Goal: Task Accomplishment & Management: Use online tool/utility

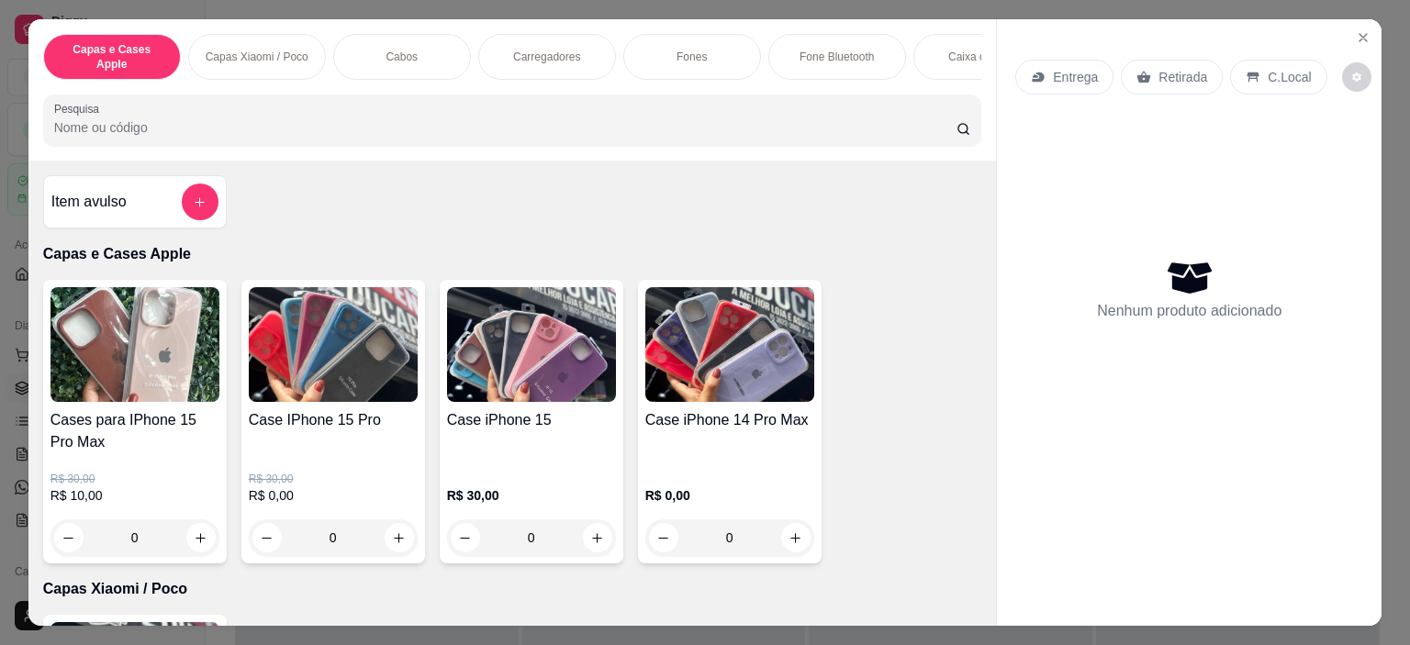
click at [348, 457] on div "R$ 30,00 R$ 0,00 0" at bounding box center [333, 505] width 169 height 103
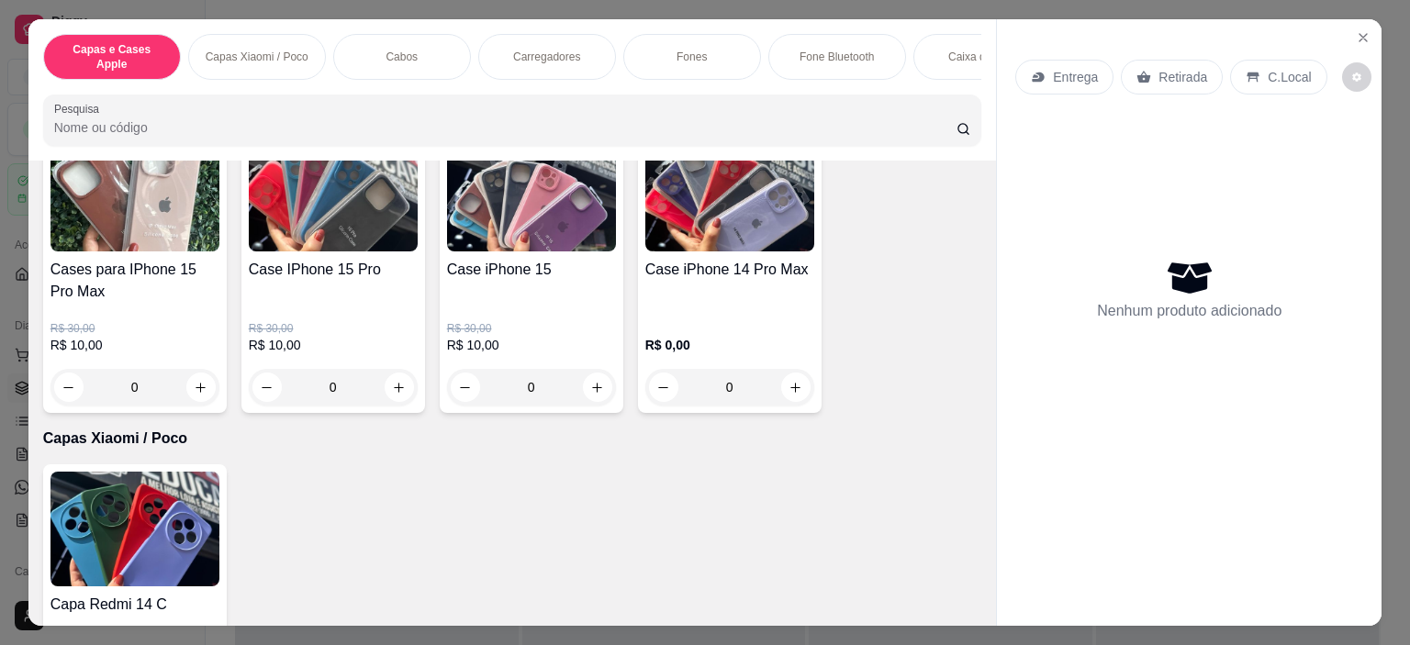
scroll to position [184, 0]
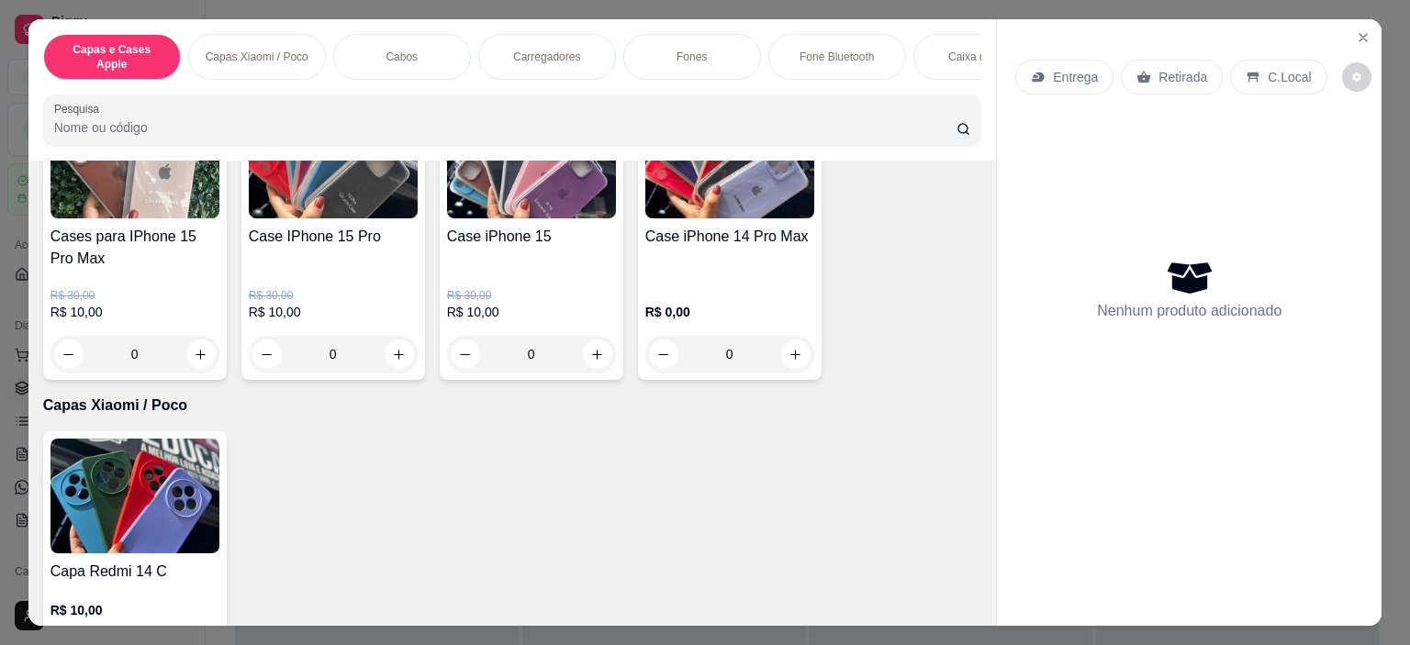
click at [514, 270] on div "R$ 30,00 R$ 10,00 0" at bounding box center [531, 321] width 169 height 103
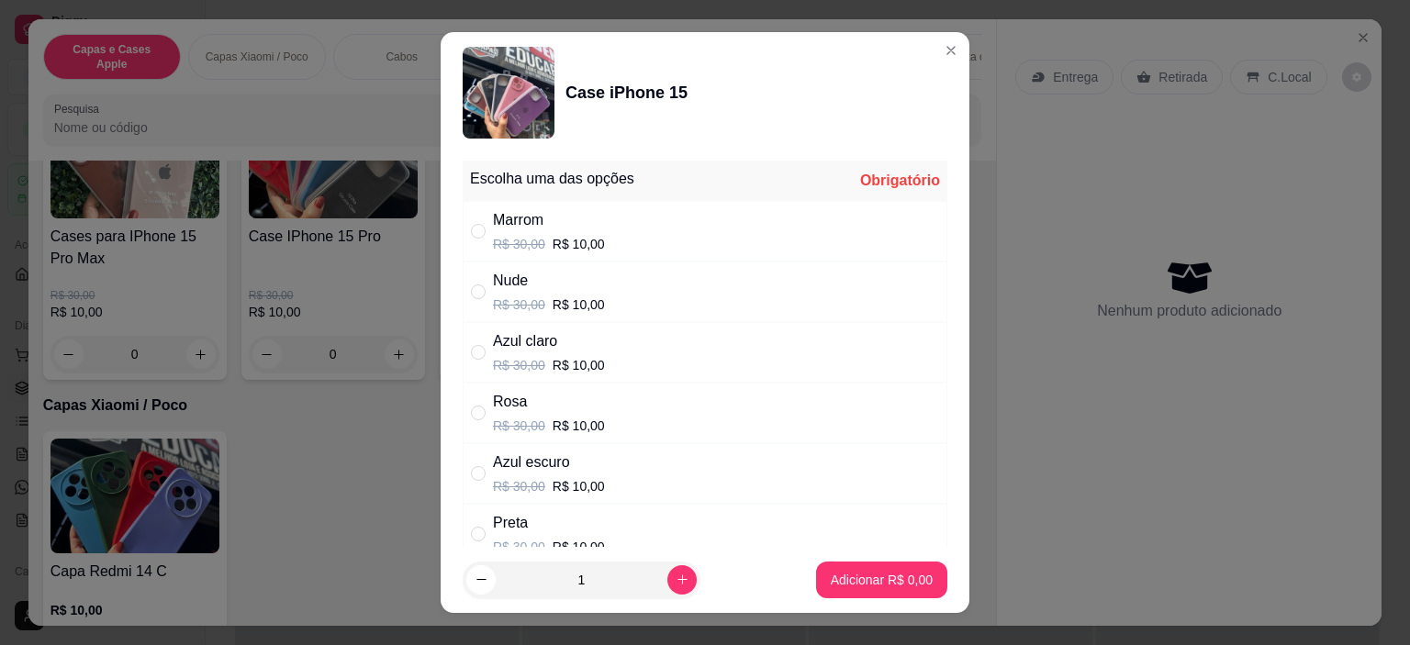
click at [633, 420] on div "Rosa R$ 30,00 R$ 10,00" at bounding box center [705, 413] width 485 height 61
radio input "true"
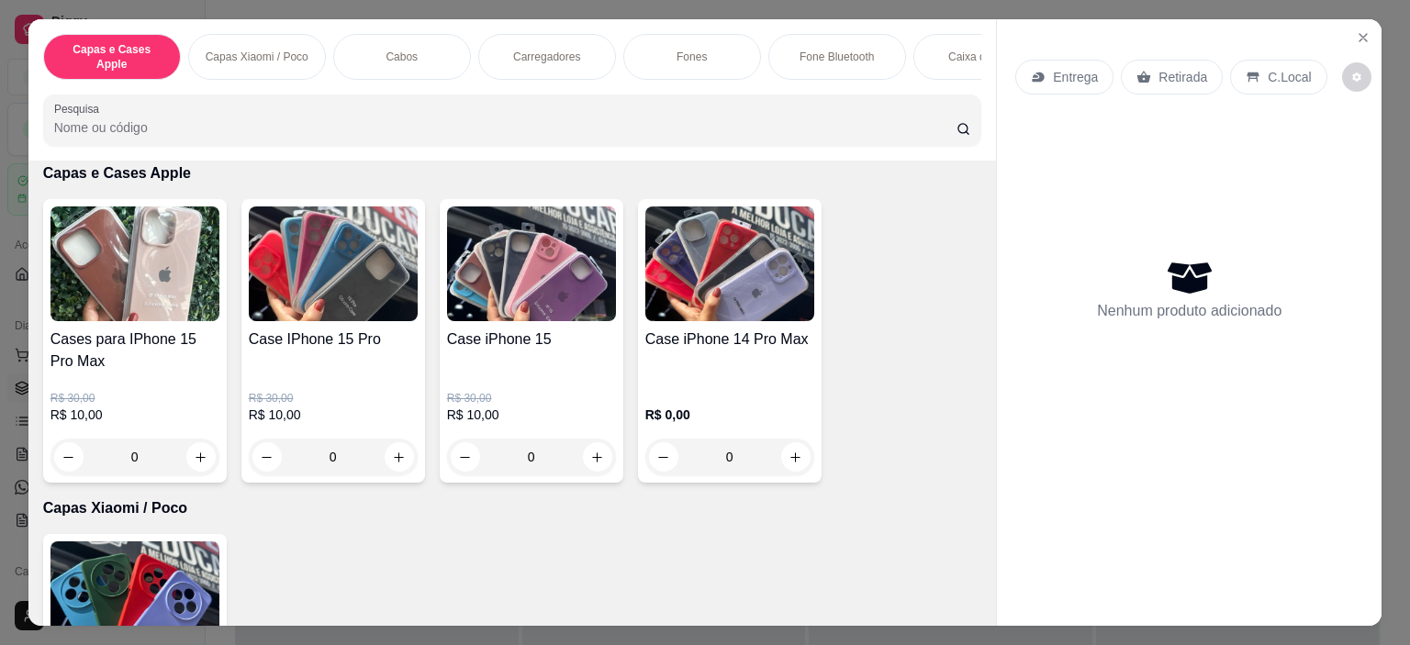
scroll to position [0, 0]
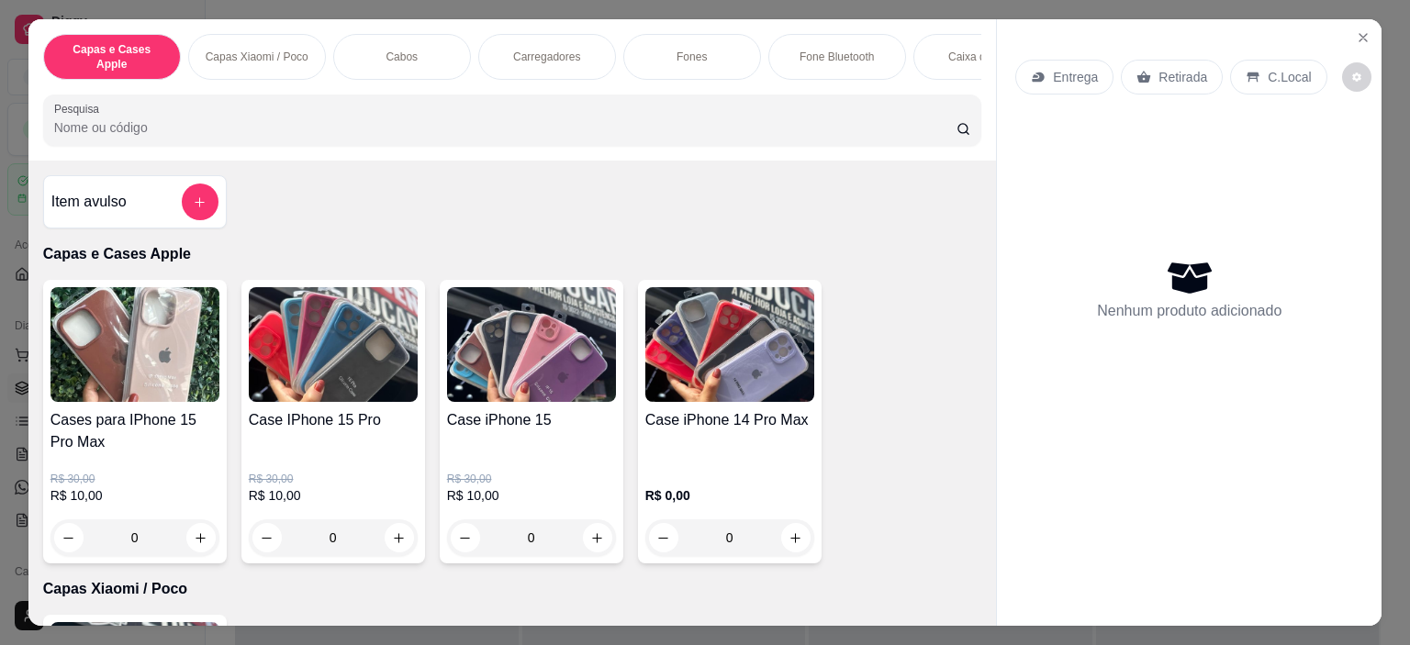
click at [345, 454] on div "R$ 30,00 R$ 10,00 0" at bounding box center [333, 505] width 169 height 103
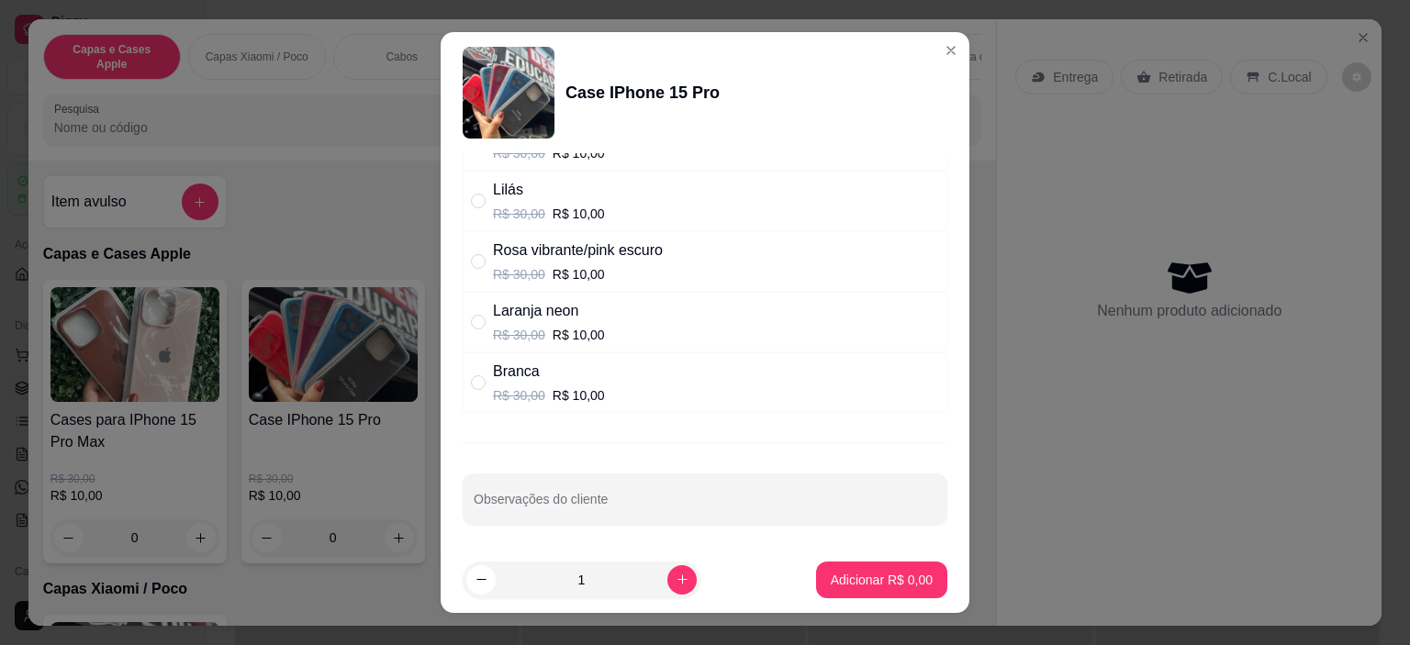
scroll to position [26, 0]
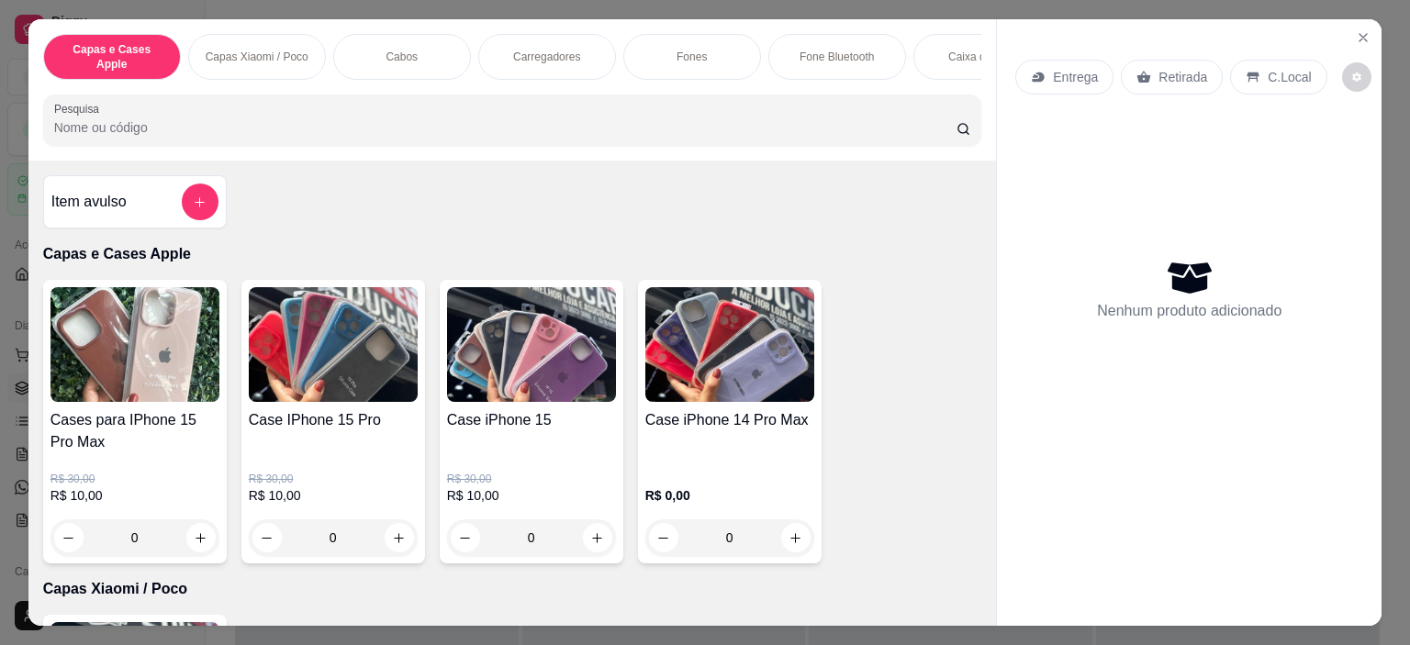
click at [545, 454] on div "R$ 30,00 R$ 10,00 0" at bounding box center [531, 505] width 169 height 103
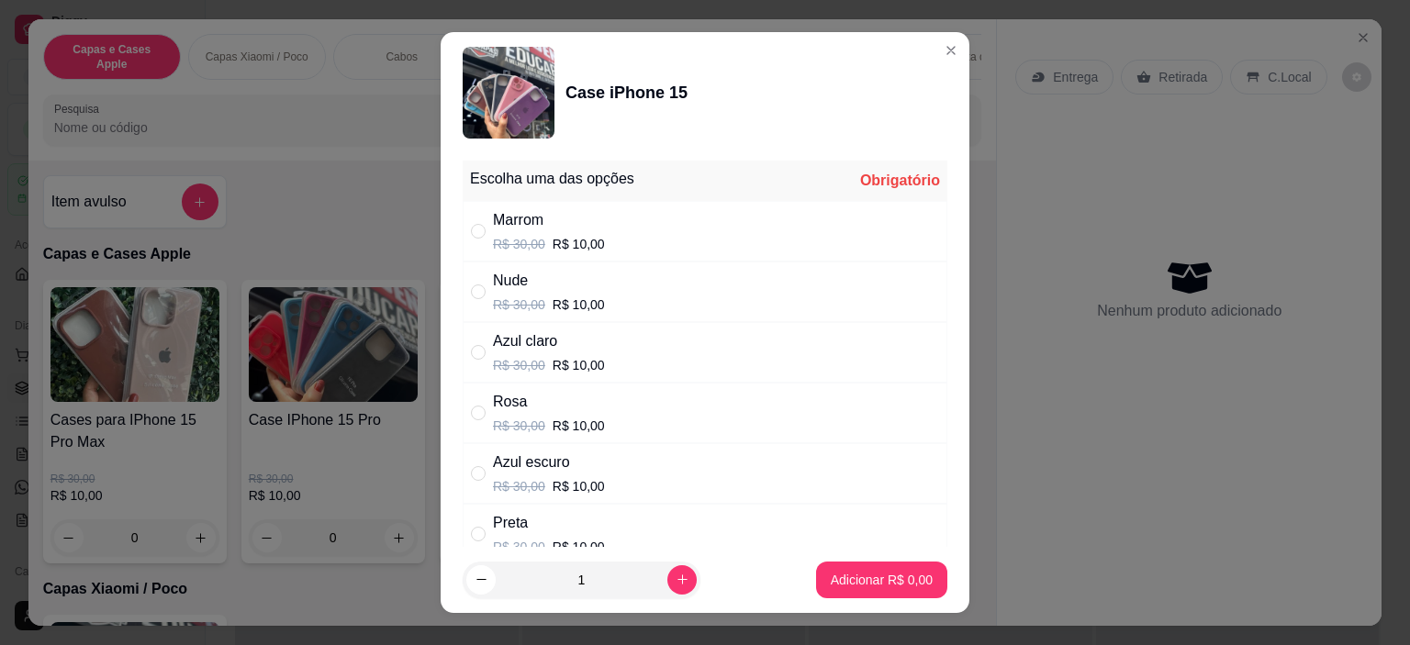
click at [654, 241] on div "Marrom R$ 30,00 R$ 10,00" at bounding box center [705, 231] width 485 height 61
radio input "true"
click at [836, 576] on p "Adicionar R$ 10,00" at bounding box center [878, 579] width 106 height 17
type input "1"
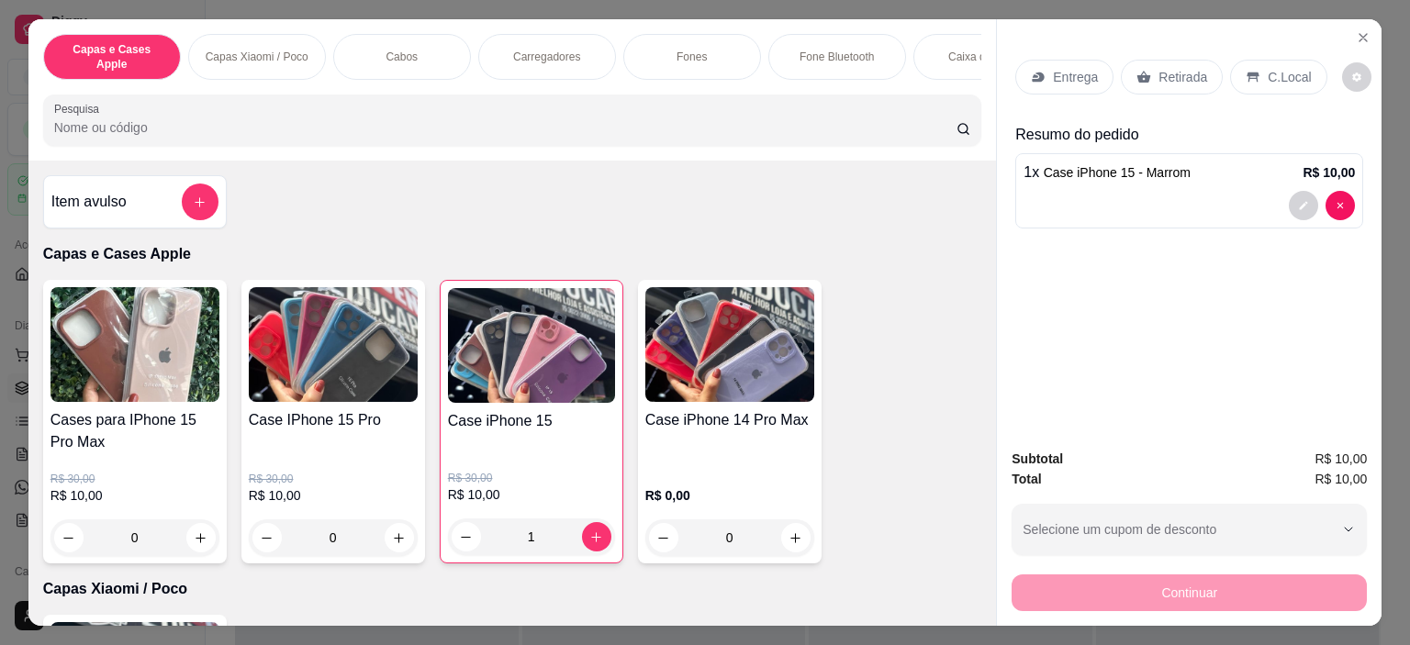
click at [1115, 593] on div "Continuar" at bounding box center [1189, 590] width 355 height 41
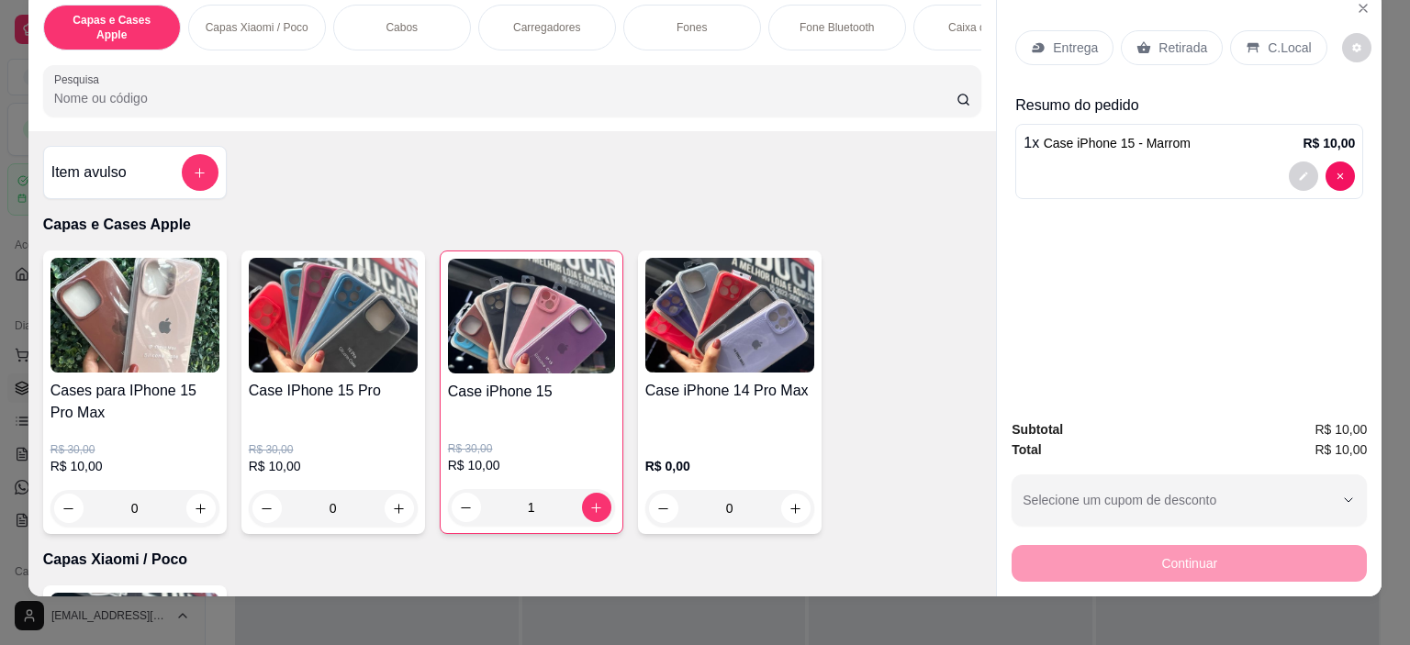
scroll to position [46, 0]
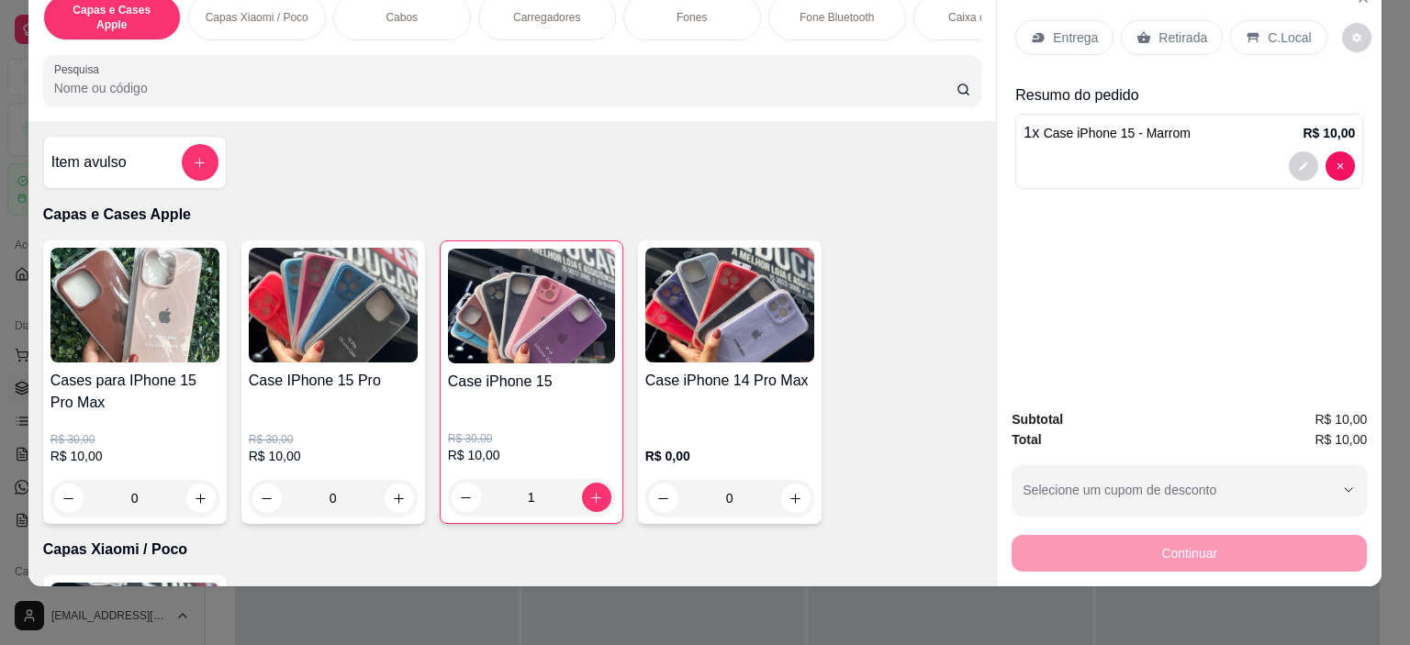
click at [1127, 130] on div "1 x Case iPhone 15 - Marrom R$ 10,00" at bounding box center [1189, 151] width 348 height 75
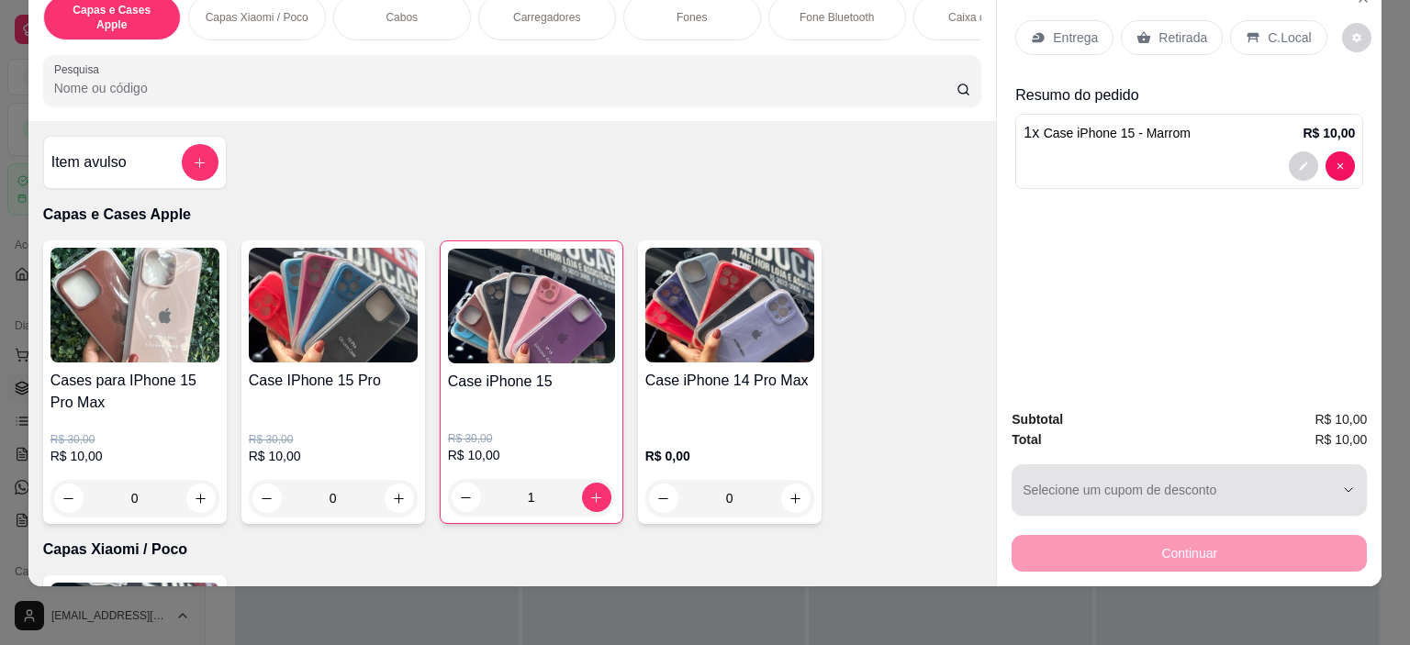
click at [1311, 484] on div "button" at bounding box center [1178, 490] width 311 height 37
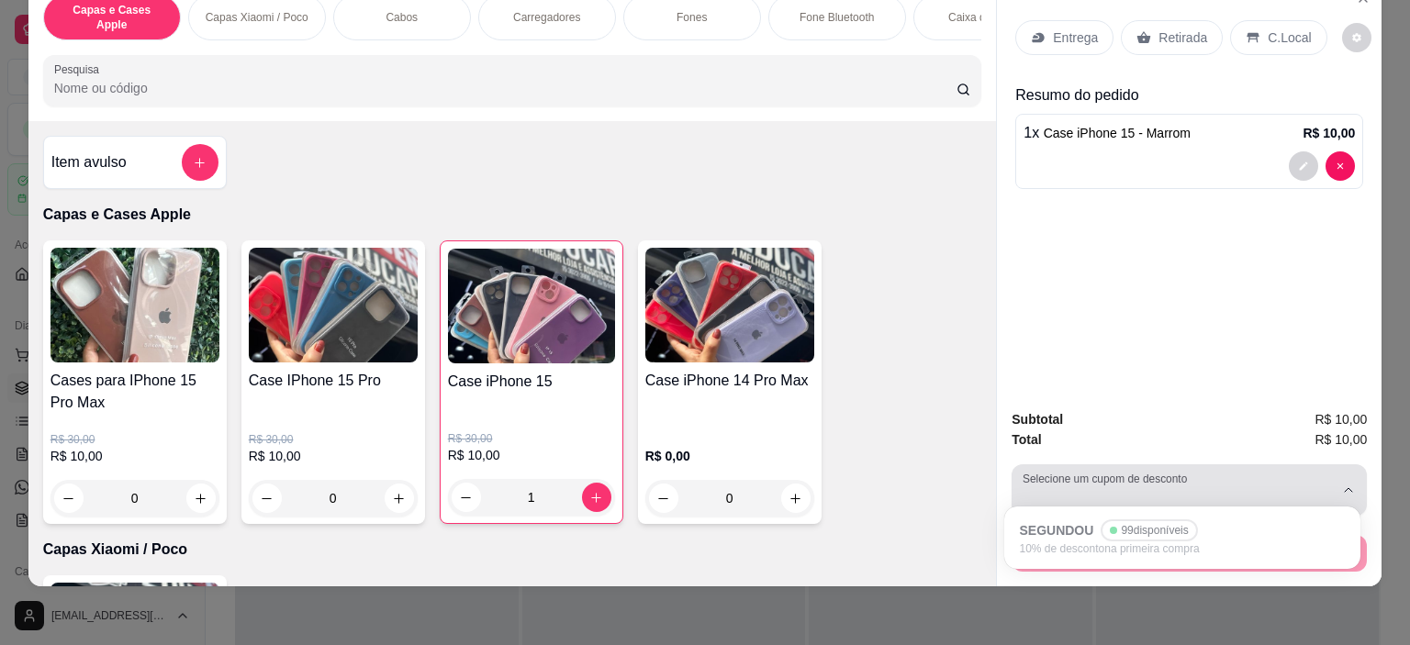
click at [1300, 472] on div "button" at bounding box center [1178, 490] width 311 height 37
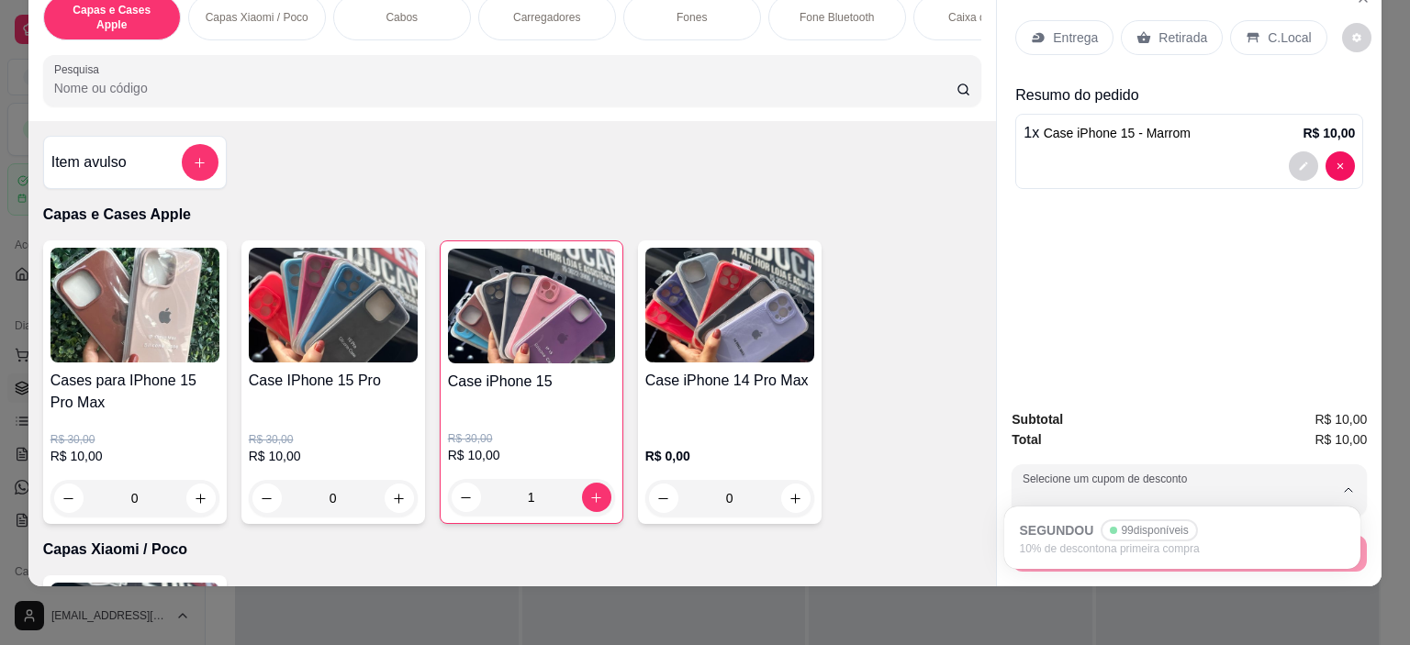
click at [1197, 335] on div "Entrega Retirada C.Local Resumo do pedido 1 x Case iPhone 15 - Marrom R$ 10,00" at bounding box center [1189, 187] width 385 height 415
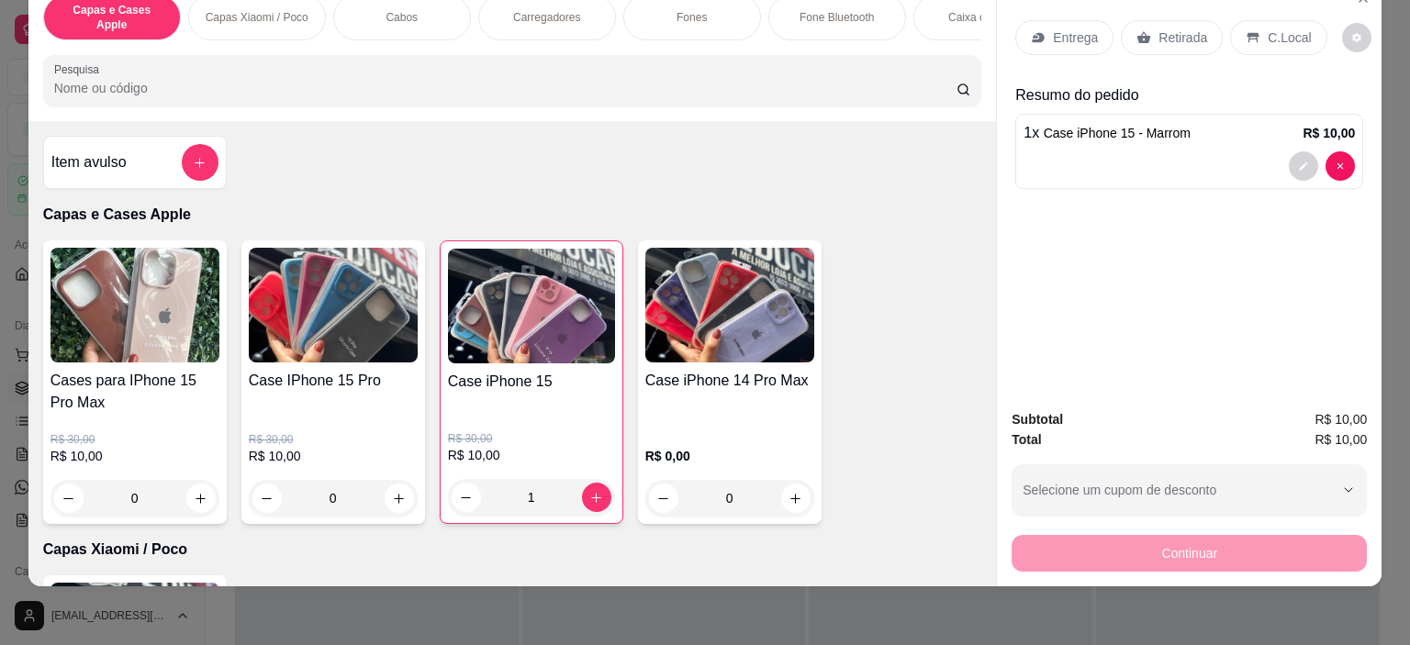
click at [1203, 543] on div "Continuar" at bounding box center [1189, 551] width 355 height 41
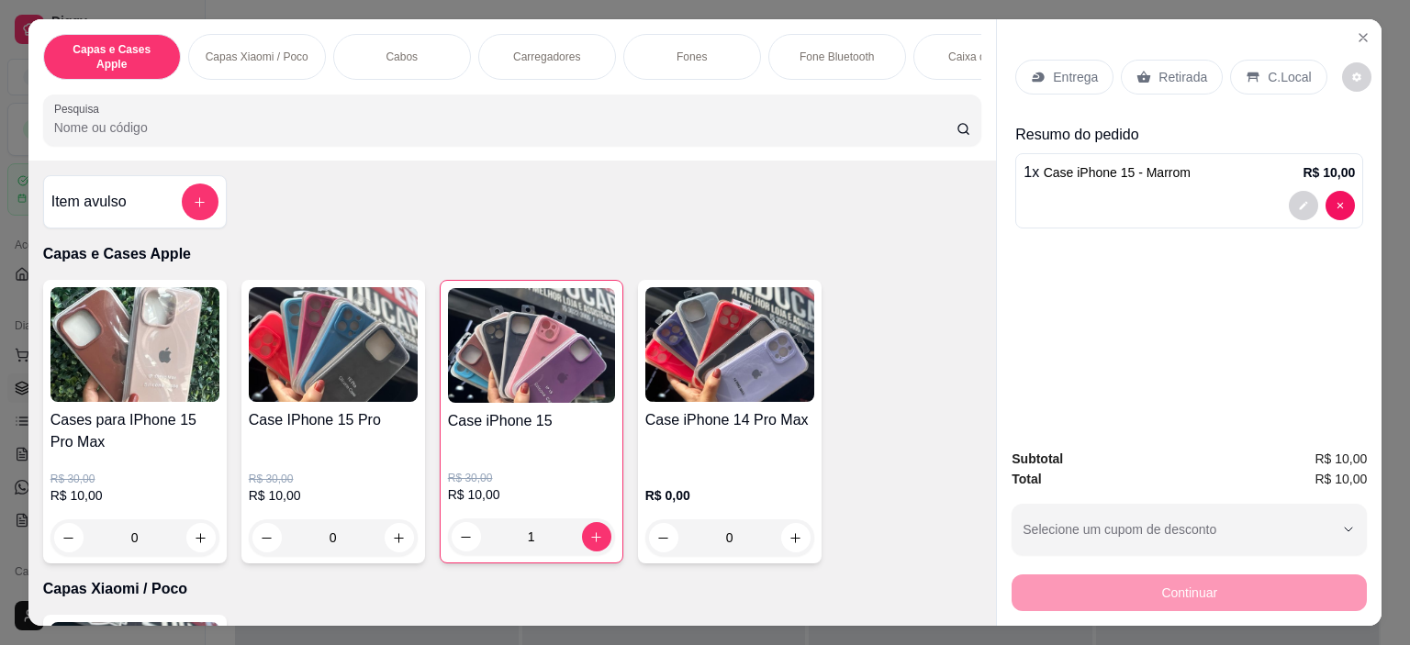
click at [1160, 73] on p "Retirada" at bounding box center [1183, 77] width 49 height 18
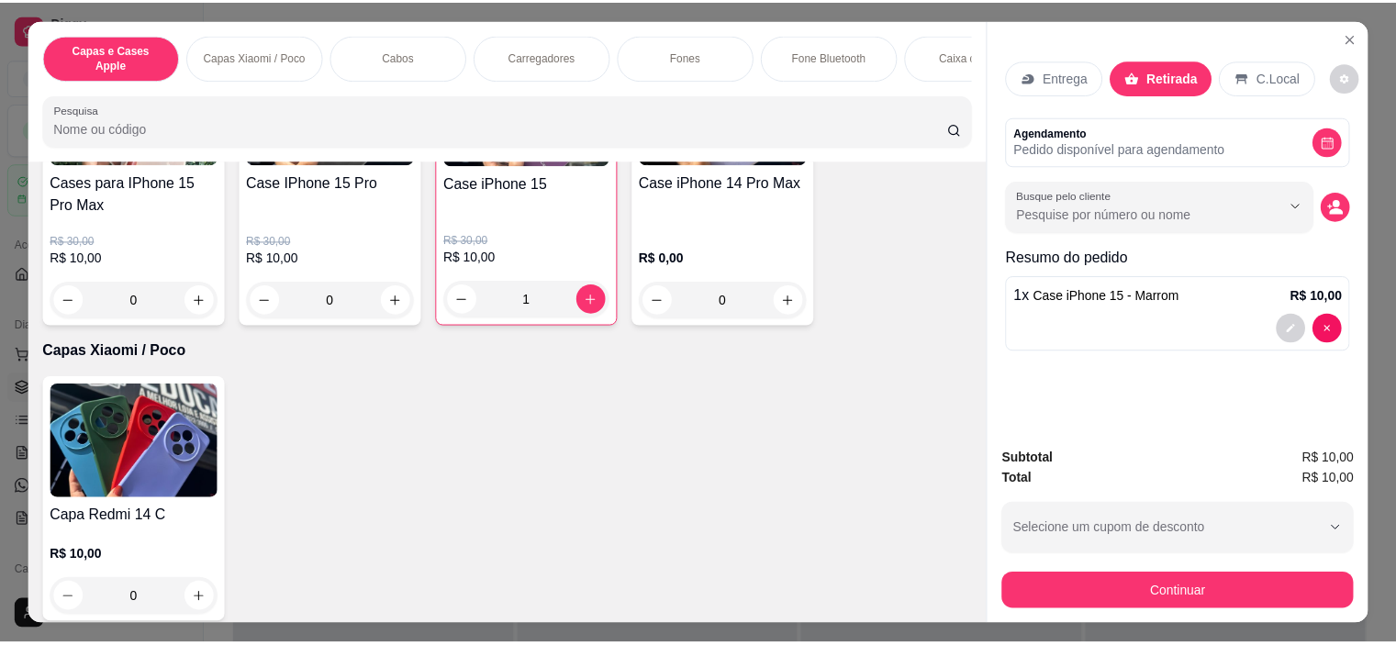
scroll to position [275, 0]
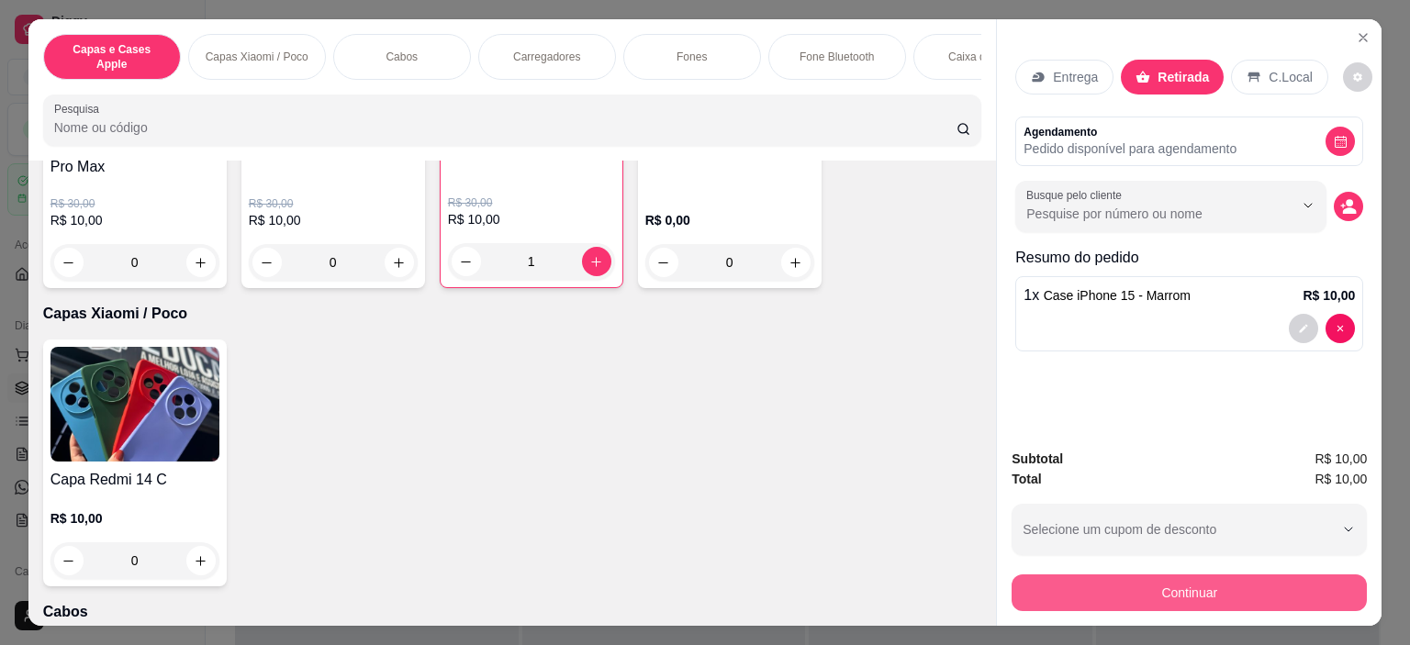
click at [1120, 576] on button "Continuar" at bounding box center [1189, 593] width 355 height 37
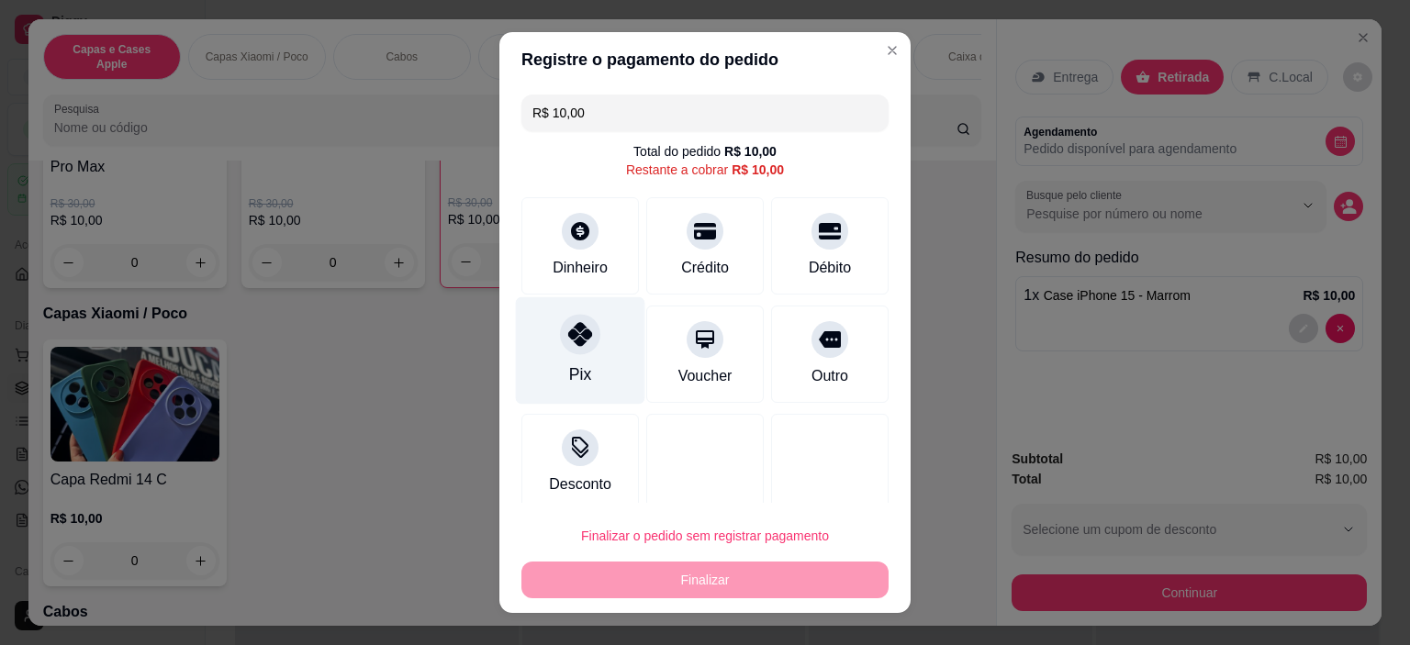
click at [569, 363] on div "Pix" at bounding box center [580, 375] width 22 height 24
type input "R$ 0,00"
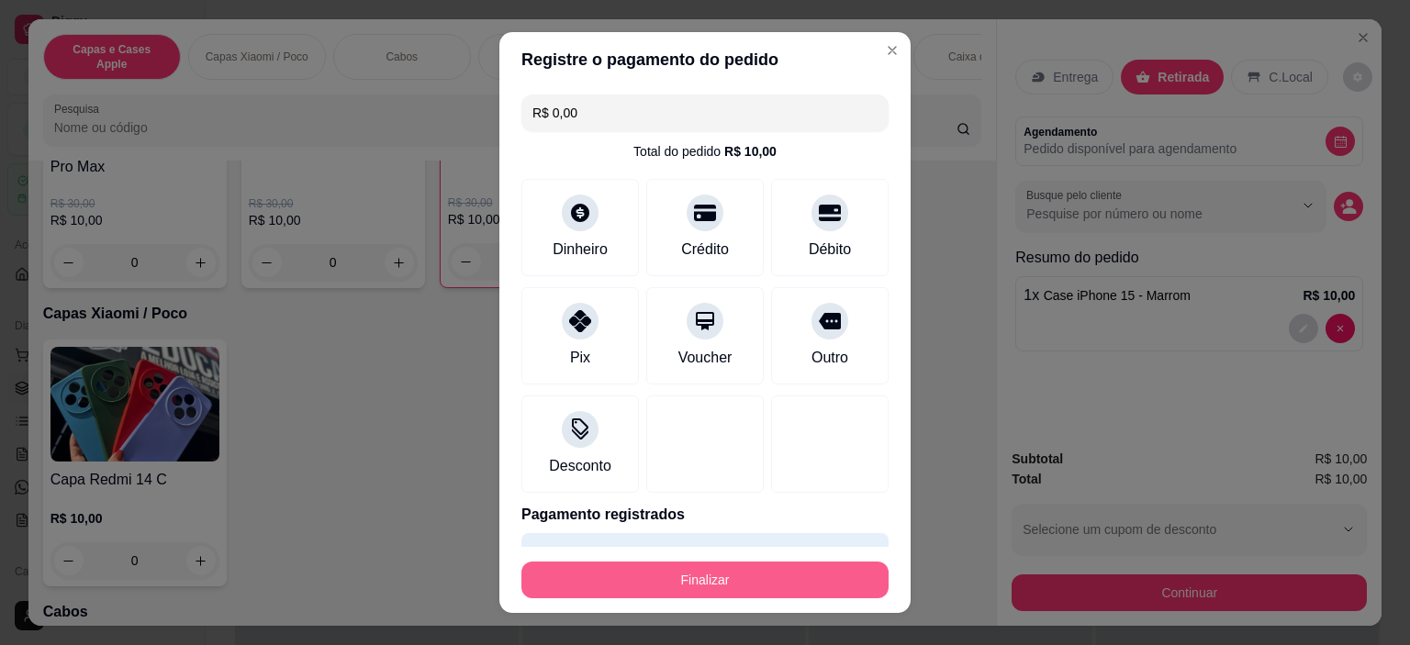
click at [637, 587] on button "Finalizar" at bounding box center [704, 580] width 367 height 37
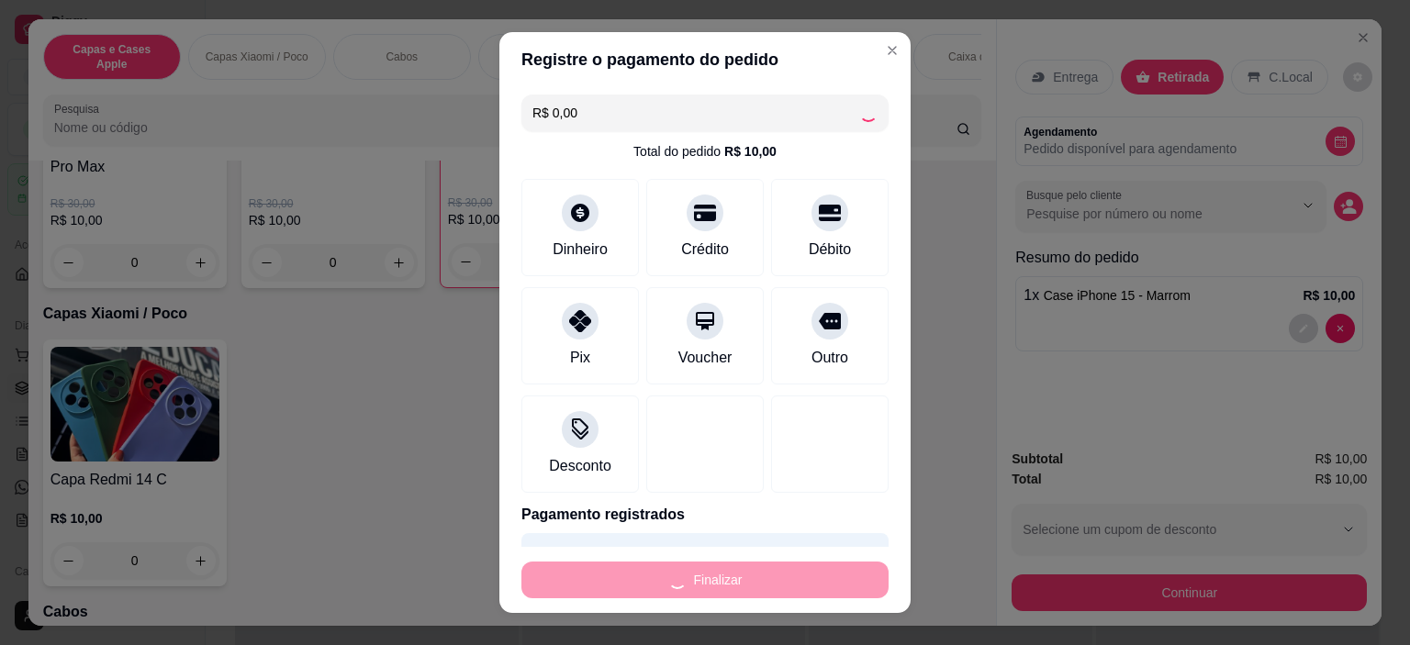
type input "0"
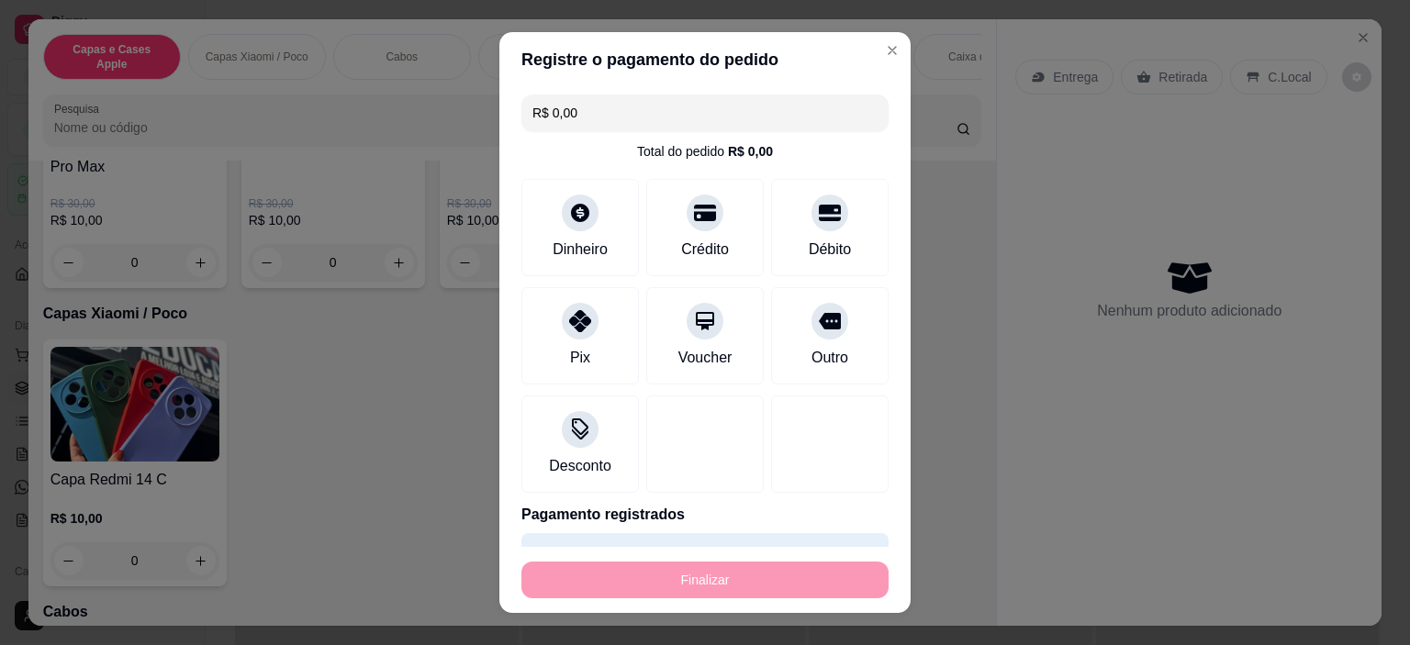
type input "-R$ 10,00"
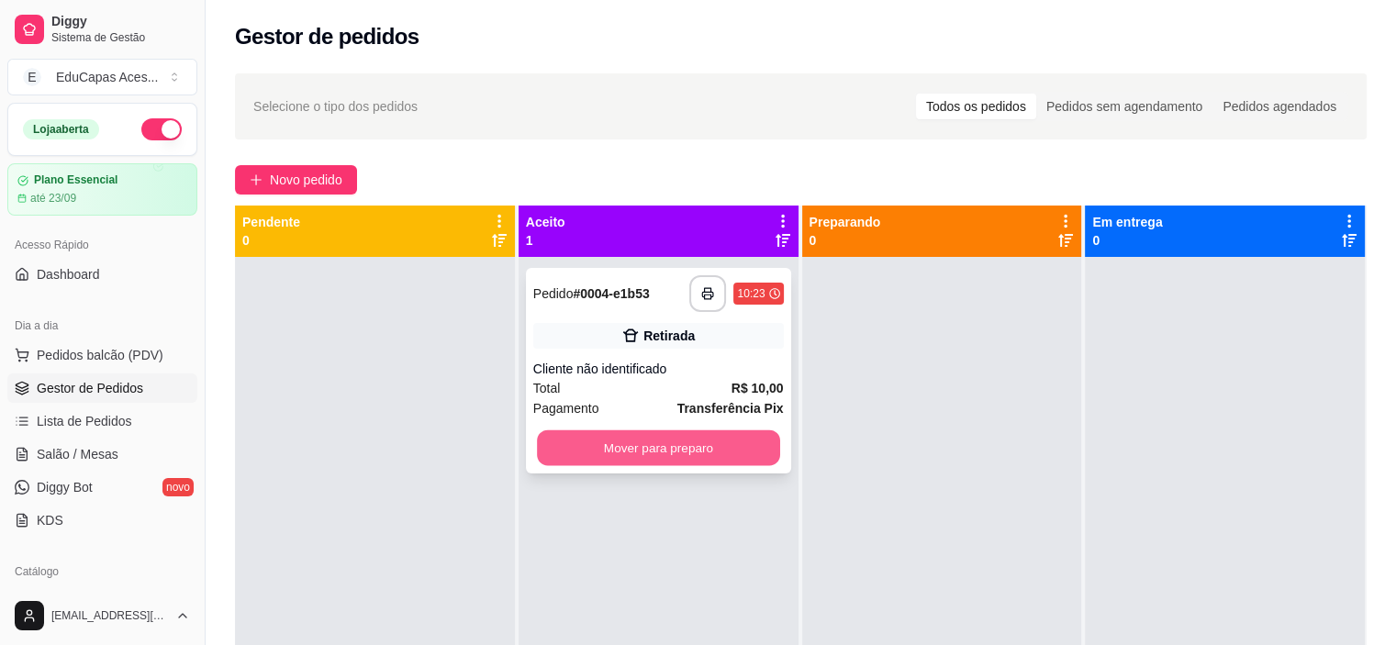
click at [753, 443] on button "Mover para preparo" at bounding box center [658, 449] width 243 height 36
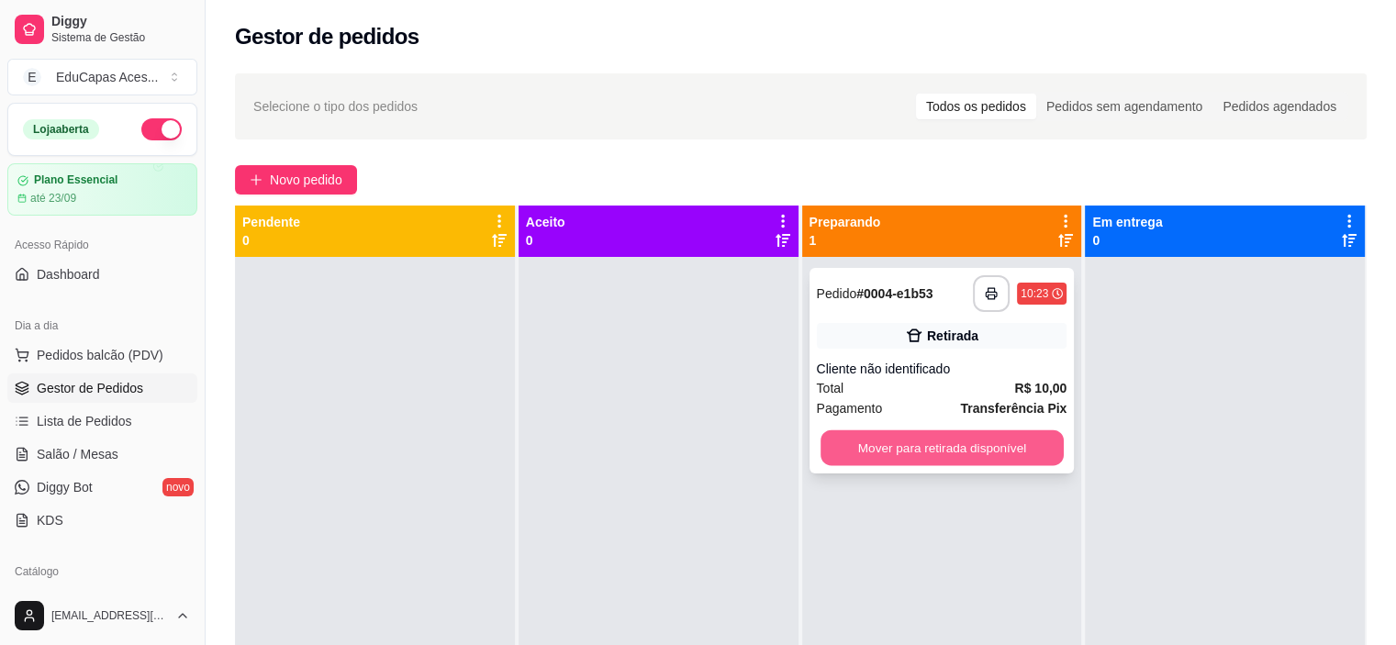
click at [845, 443] on button "Mover para retirada disponível" at bounding box center [942, 449] width 243 height 36
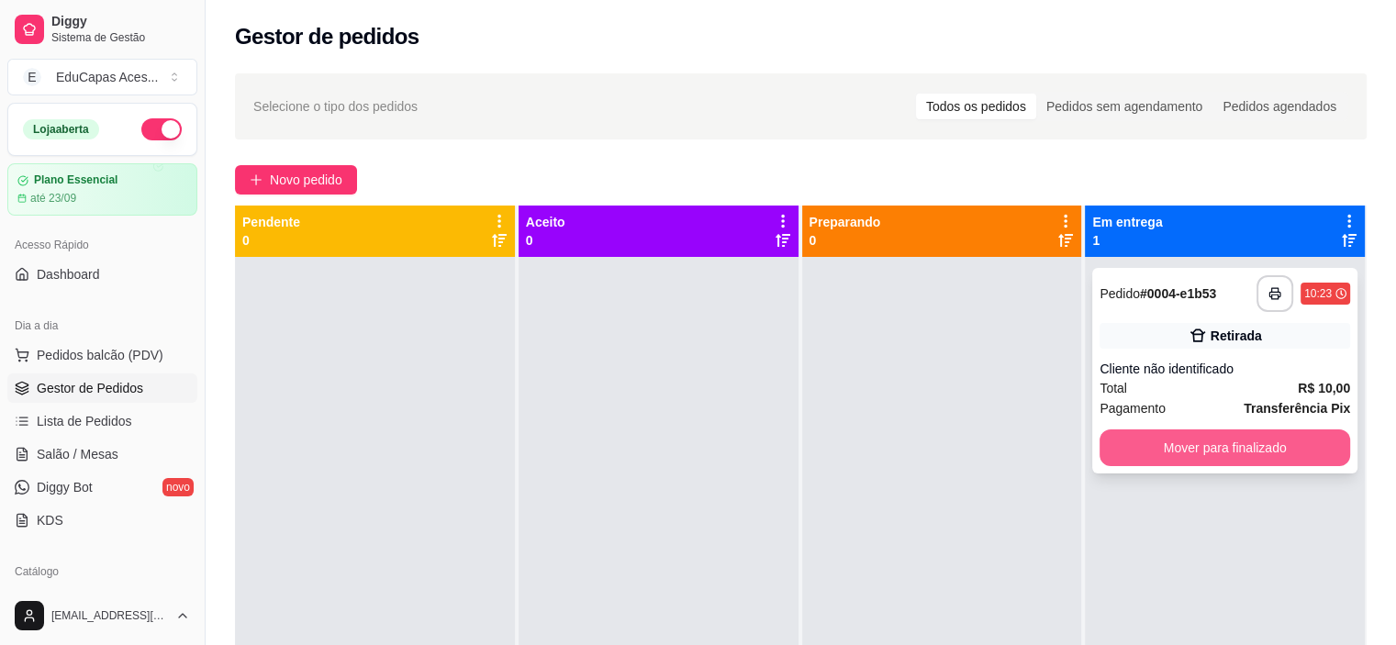
click at [1174, 451] on button "Mover para finalizado" at bounding box center [1225, 448] width 251 height 37
